Goal: Task Accomplishment & Management: Manage account settings

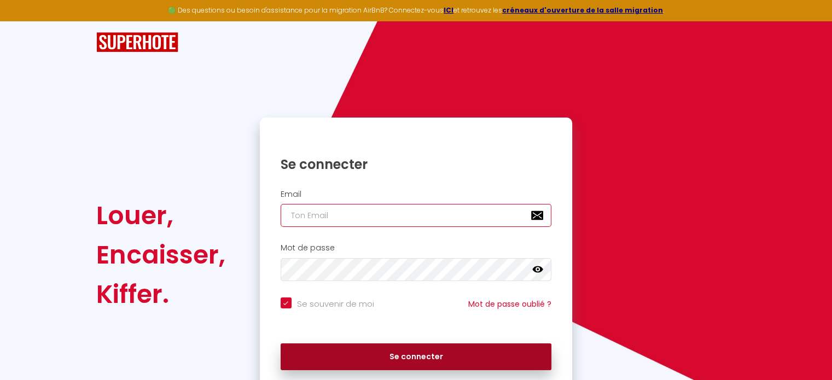
type input "[PERSON_NAME][EMAIL_ADDRESS][DOMAIN_NAME]"
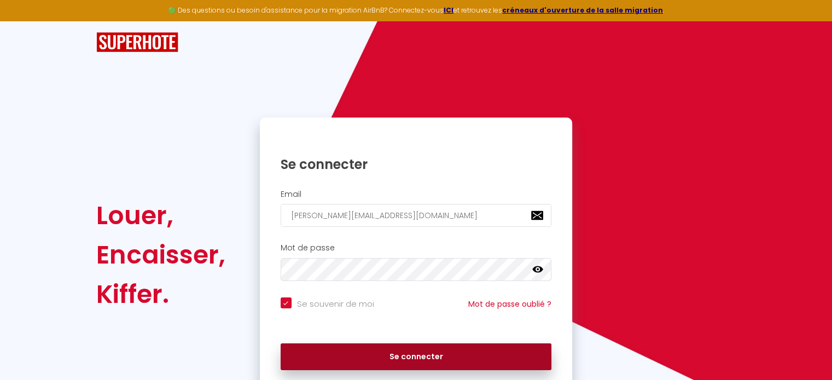
click at [376, 353] on button "Se connecter" at bounding box center [416, 356] width 271 height 27
checkbox input "true"
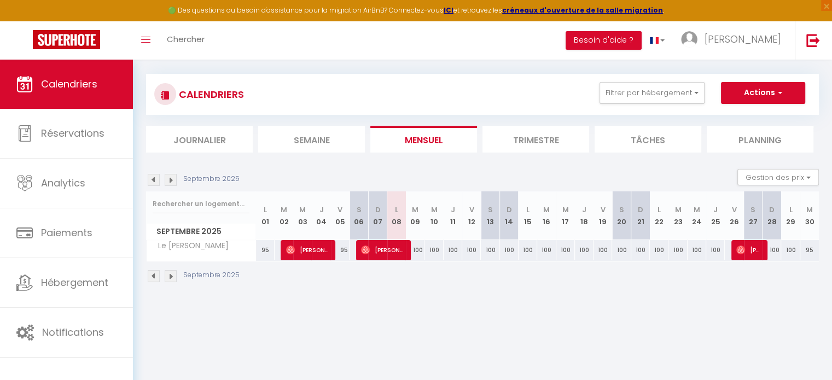
scroll to position [14, 0]
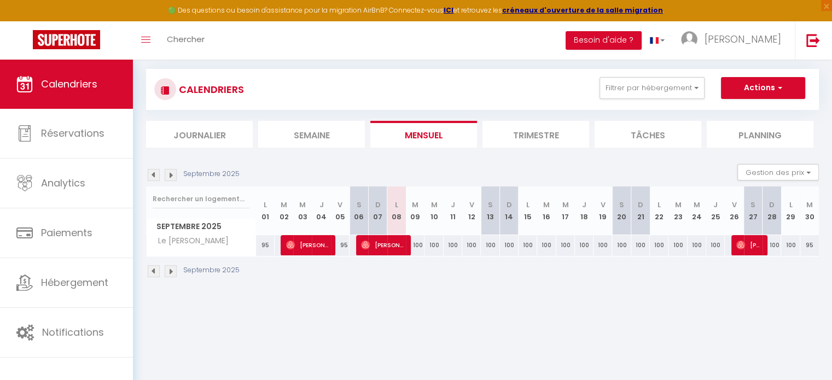
click at [167, 272] on img at bounding box center [171, 271] width 12 height 12
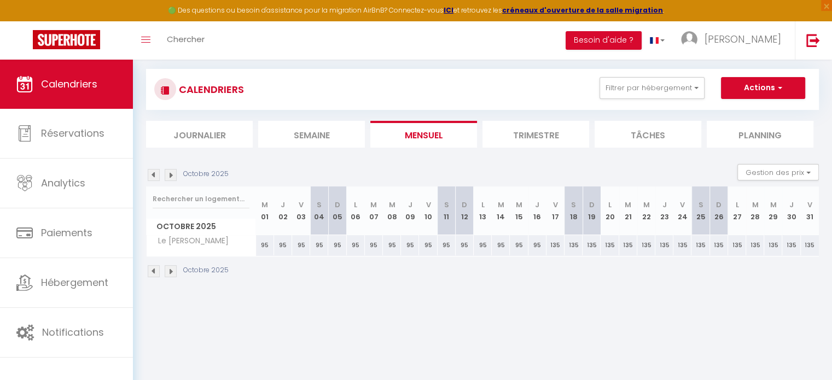
click at [517, 225] on th "M 15" at bounding box center [519, 210] width 18 height 49
click at [166, 273] on img at bounding box center [171, 271] width 12 height 12
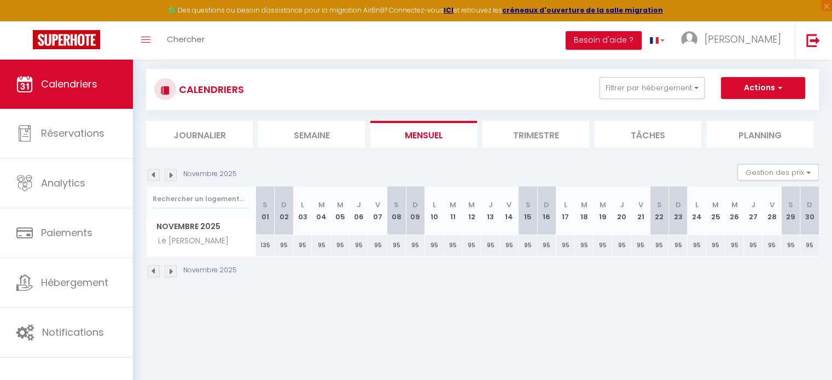
click at [166, 273] on img at bounding box center [171, 271] width 12 height 12
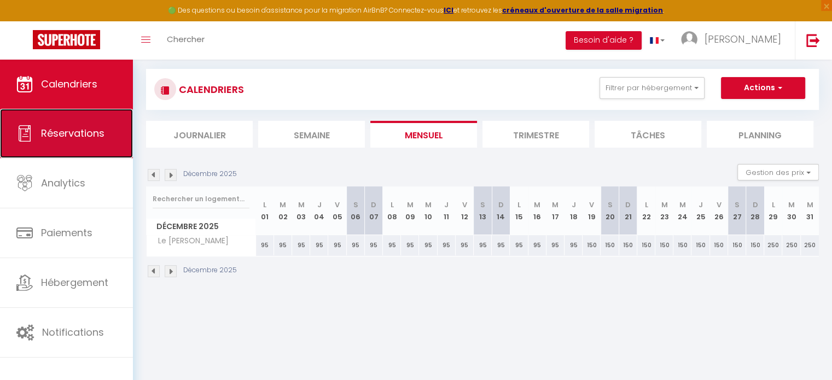
click at [70, 130] on span "Réservations" at bounding box center [72, 133] width 63 height 14
select select "not_cancelled"
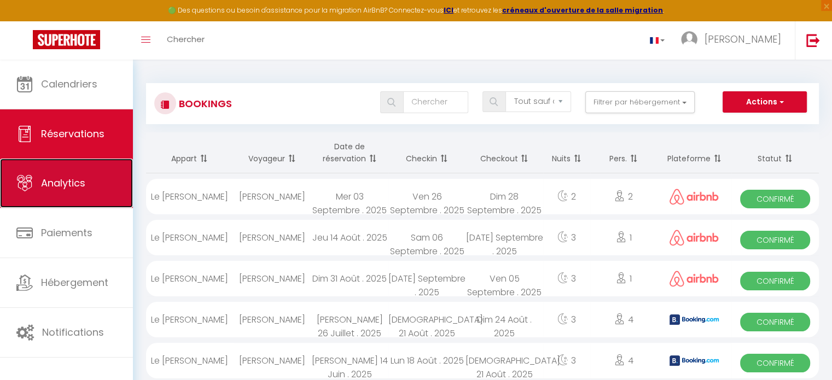
click at [87, 191] on link "Analytics" at bounding box center [66, 183] width 133 height 49
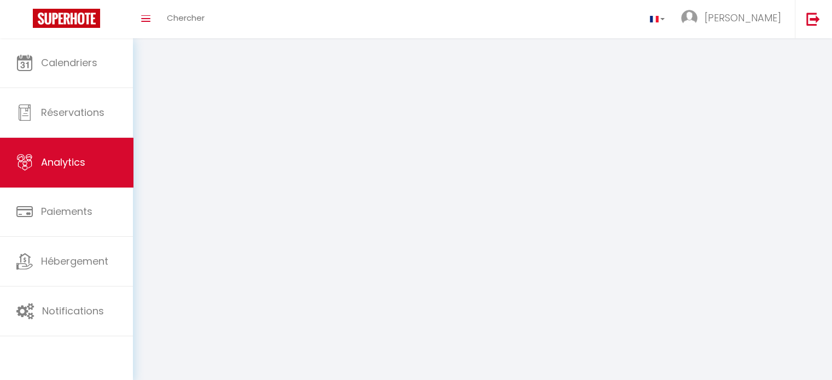
select select "2025"
select select "9"
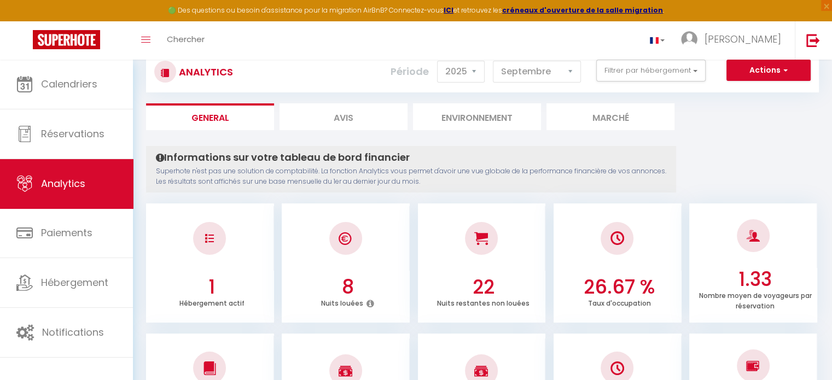
scroll to position [33, 0]
click at [349, 118] on li "Avis" at bounding box center [343, 115] width 128 height 27
select select "2025"
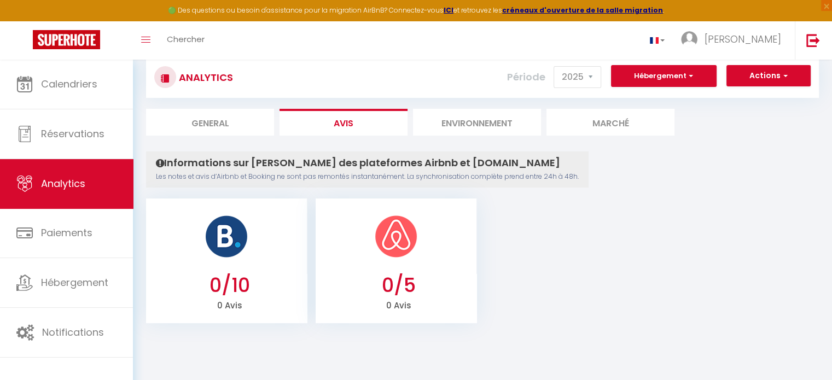
scroll to position [29, 0]
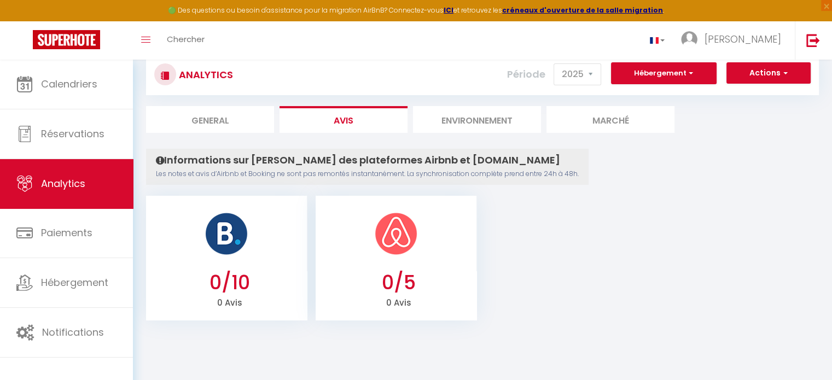
click at [476, 118] on li "Environnement" at bounding box center [477, 119] width 128 height 27
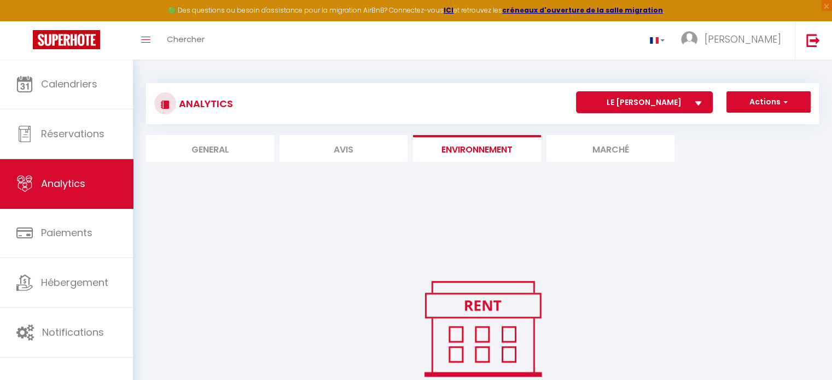
click at [585, 153] on li "Marché" at bounding box center [610, 148] width 128 height 27
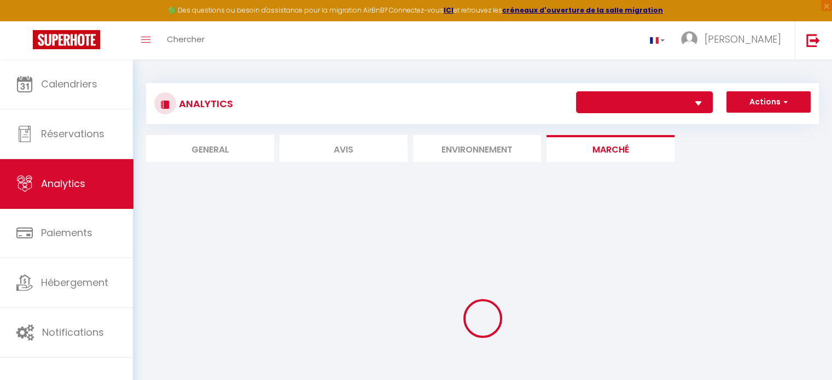
select select "68308"
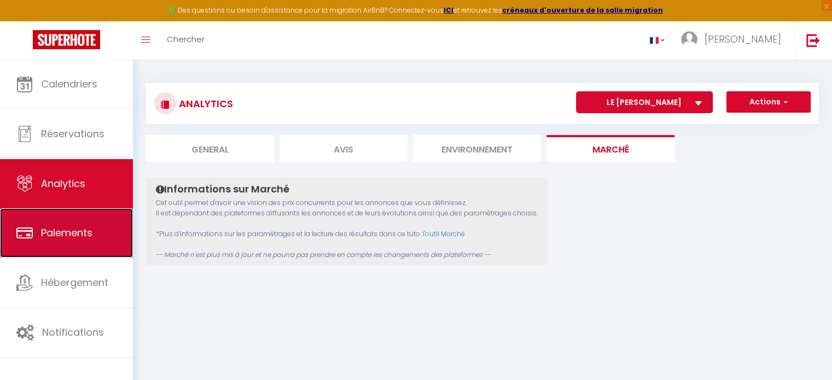
click at [85, 234] on span "Paiements" at bounding box center [66, 233] width 51 height 14
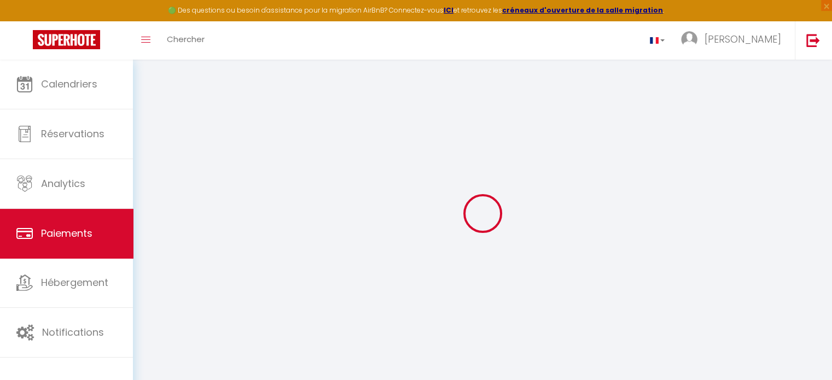
select select "2"
select select "0"
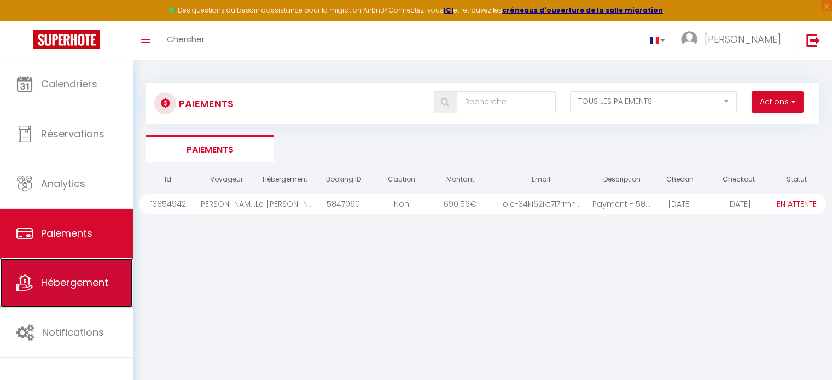
click at [74, 282] on span "Hébergement" at bounding box center [74, 283] width 67 height 14
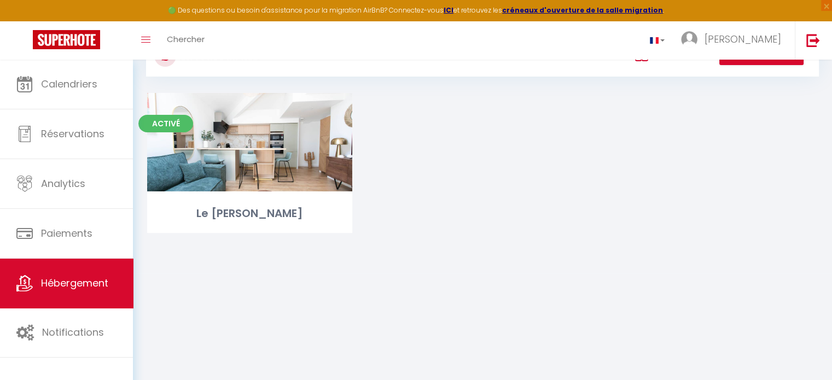
scroll to position [49, 0]
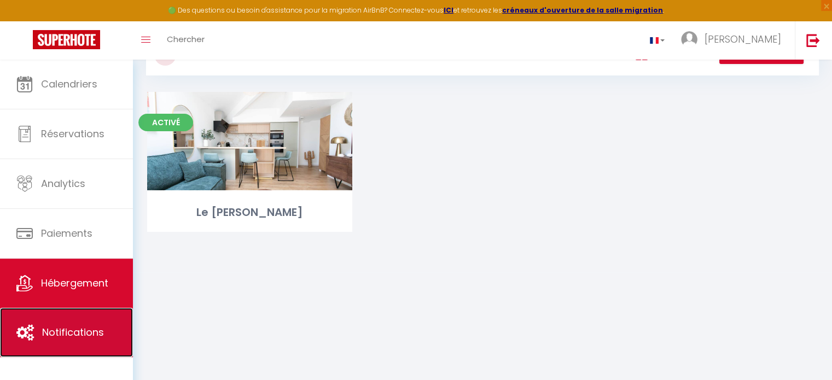
click at [59, 332] on span "Notifications" at bounding box center [73, 332] width 62 height 14
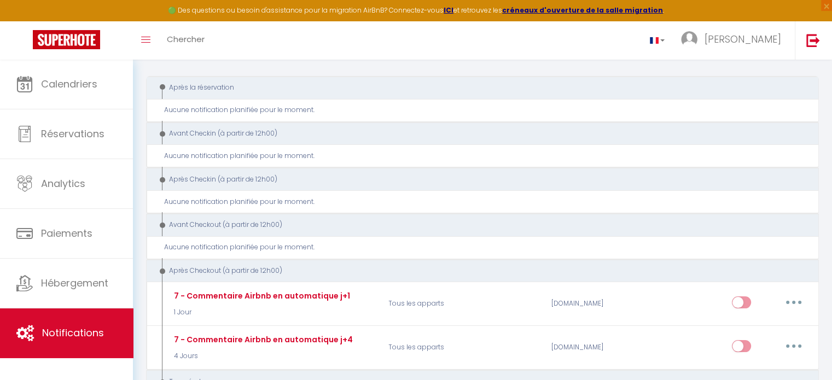
scroll to position [168, 0]
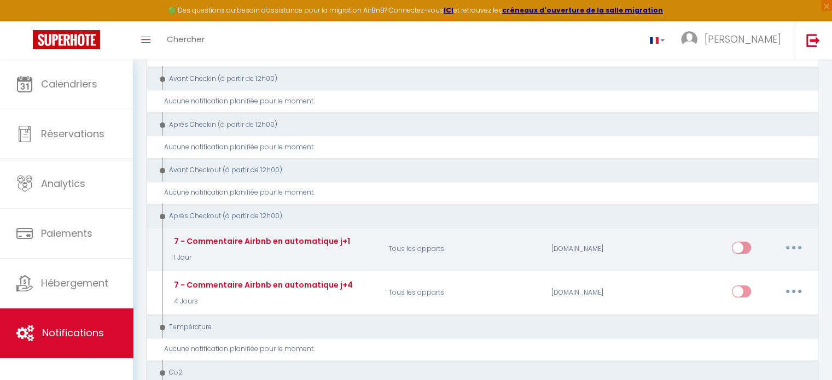
click at [741, 247] on input "checkbox" at bounding box center [741, 250] width 19 height 16
checkbox input "true"
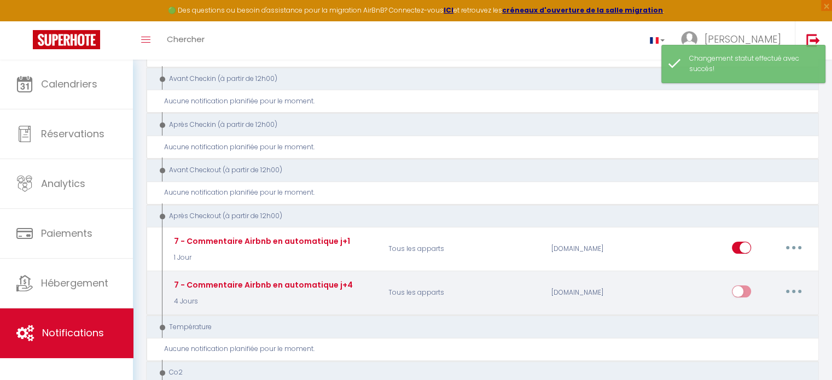
click at [741, 292] on input "checkbox" at bounding box center [741, 293] width 19 height 16
checkbox input "true"
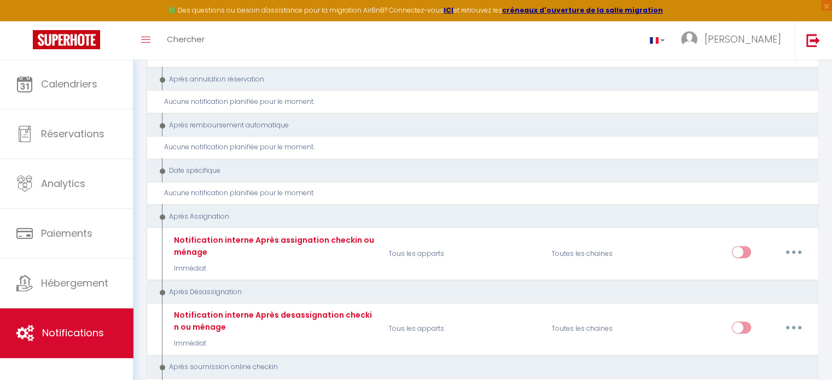
scroll to position [982, 0]
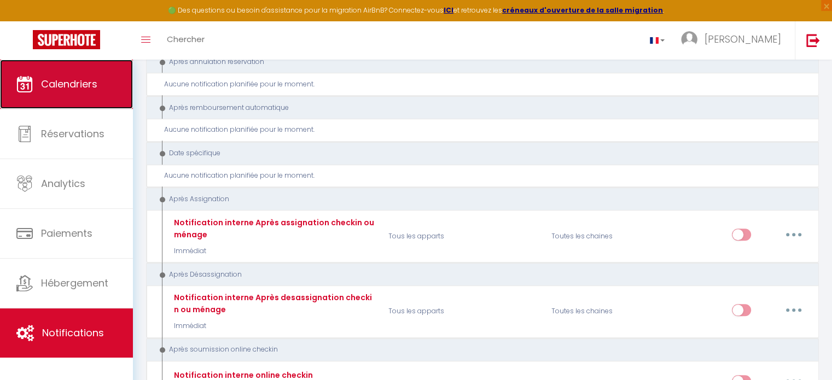
click at [70, 98] on link "Calendriers" at bounding box center [66, 84] width 133 height 49
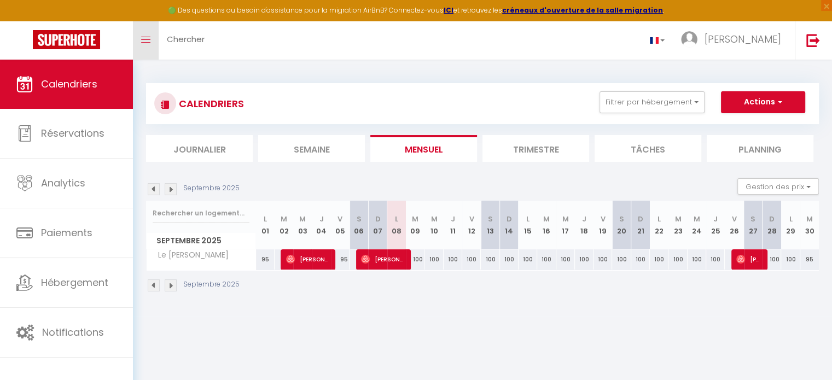
click at [148, 39] on span at bounding box center [145, 39] width 9 height 1
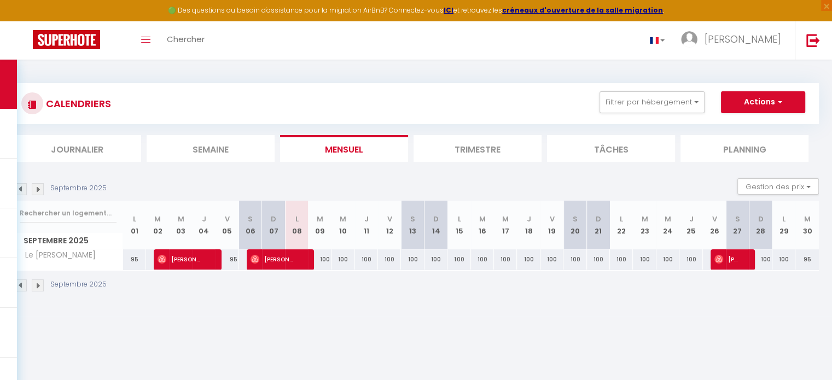
click at [586, 153] on li "Tâches" at bounding box center [611, 148] width 128 height 27
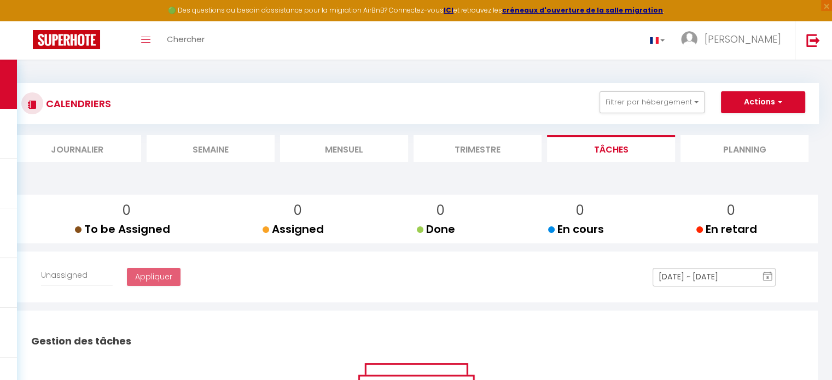
select select
click at [728, 154] on li "Planning" at bounding box center [744, 148] width 128 height 27
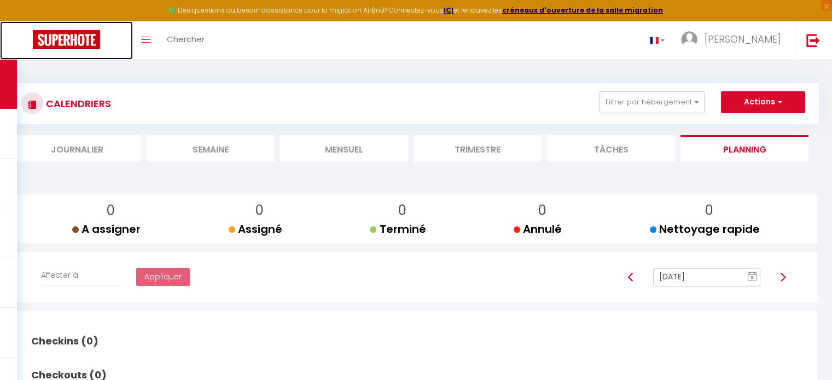
click at [58, 43] on img at bounding box center [66, 39] width 67 height 19
click at [144, 39] on span at bounding box center [145, 39] width 9 height 1
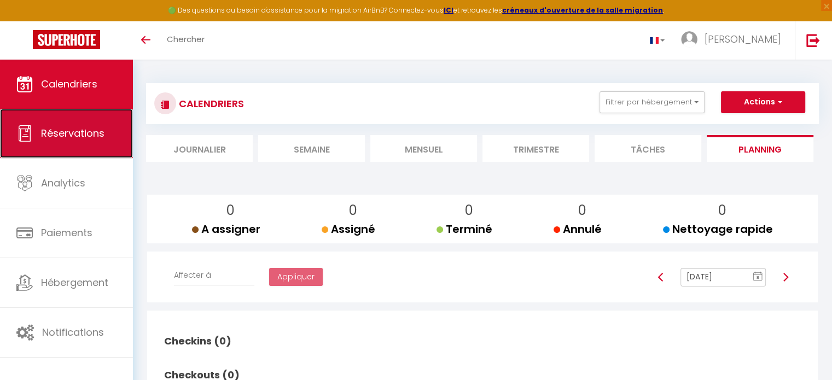
click at [65, 143] on link "Réservations" at bounding box center [66, 133] width 133 height 49
select select "not_cancelled"
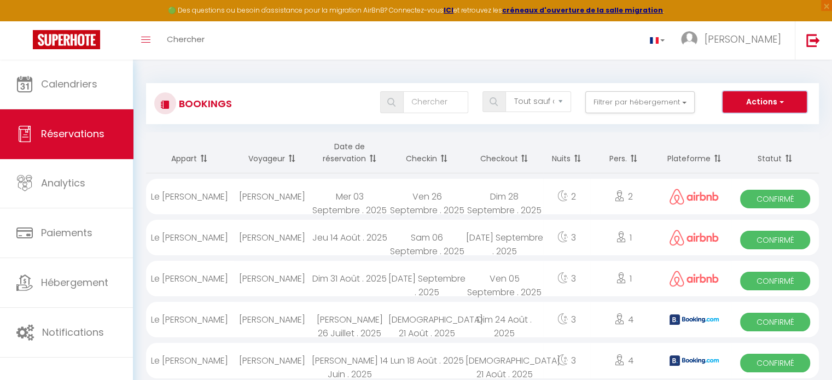
click at [761, 97] on button "Actions" at bounding box center [764, 102] width 84 height 22
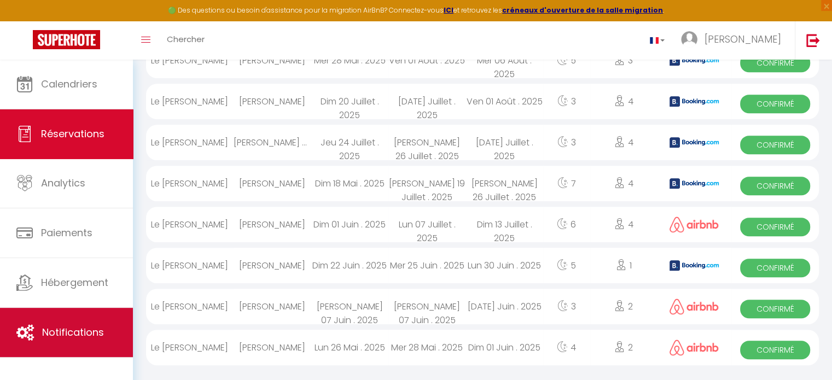
scroll to position [466, 0]
